Goal: Find specific page/section: Find specific page/section

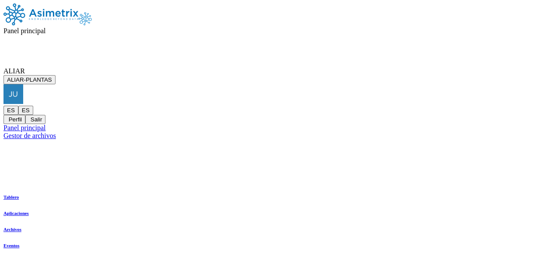
click at [46, 27] on span "Panel principal" at bounding box center [25, 30] width 42 height 7
